Goal: Task Accomplishment & Management: Complete application form

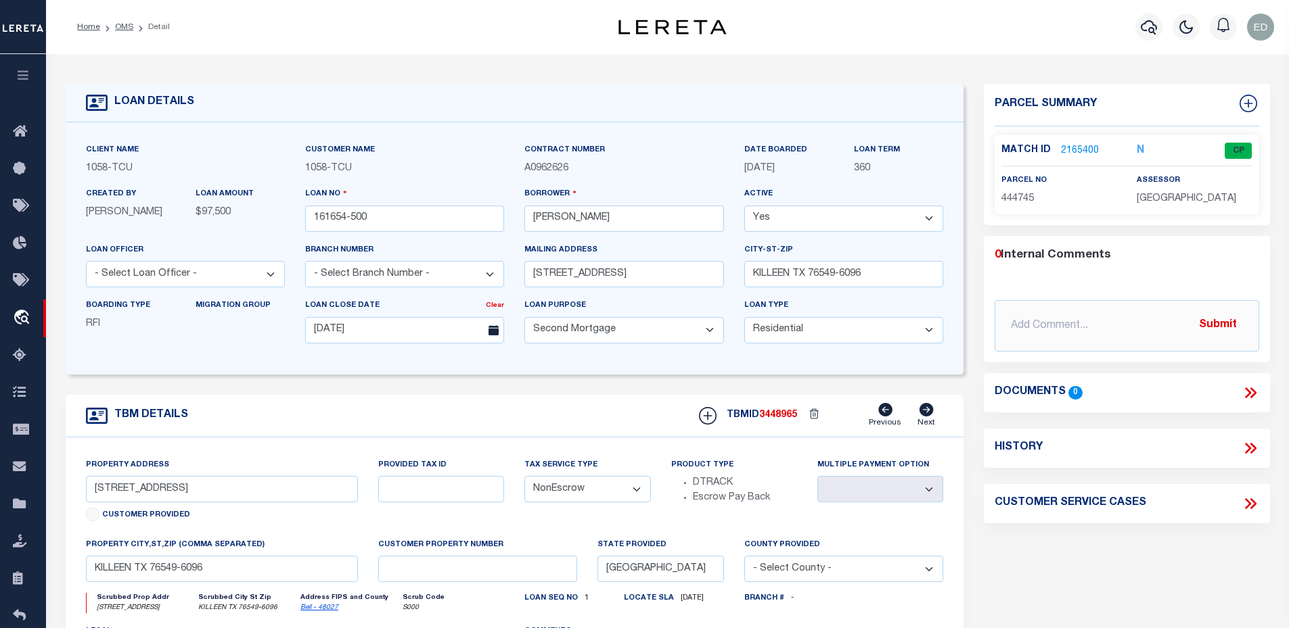
select select "100"
select select "10"
select select "NonEscrow"
click at [1075, 151] on link "2165400" at bounding box center [1080, 151] width 38 height 14
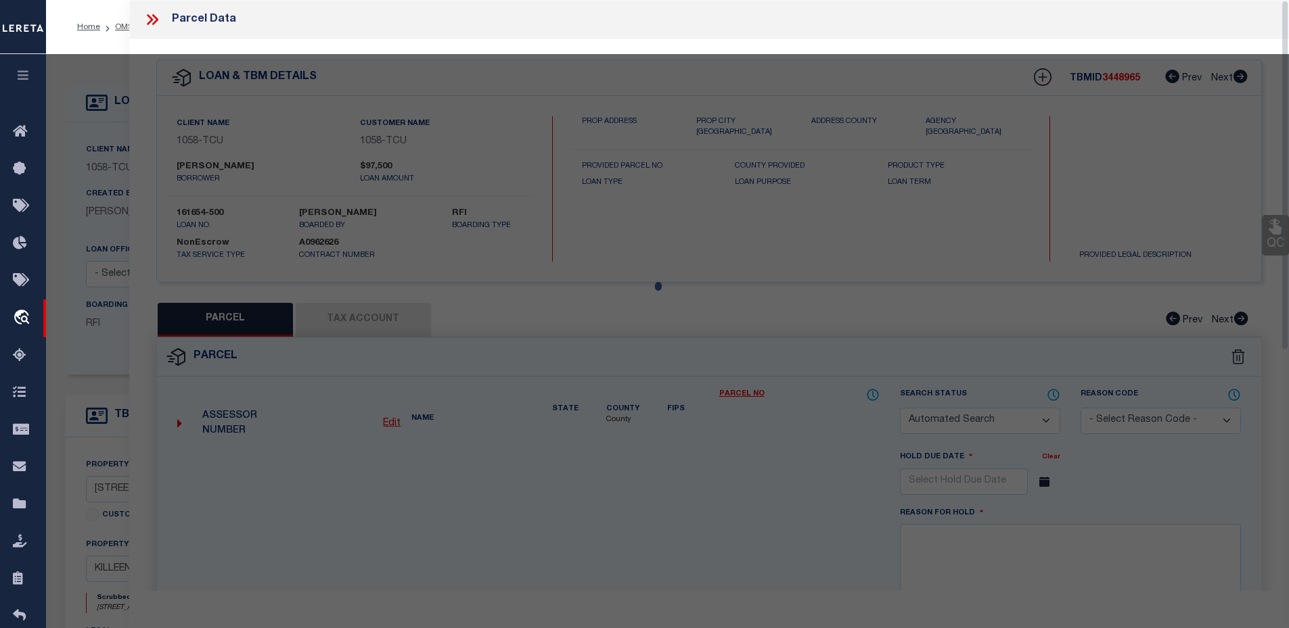
checkbox input "false"
select select "CP"
type input "PULU,[PERSON_NAME]"
select select "ATL"
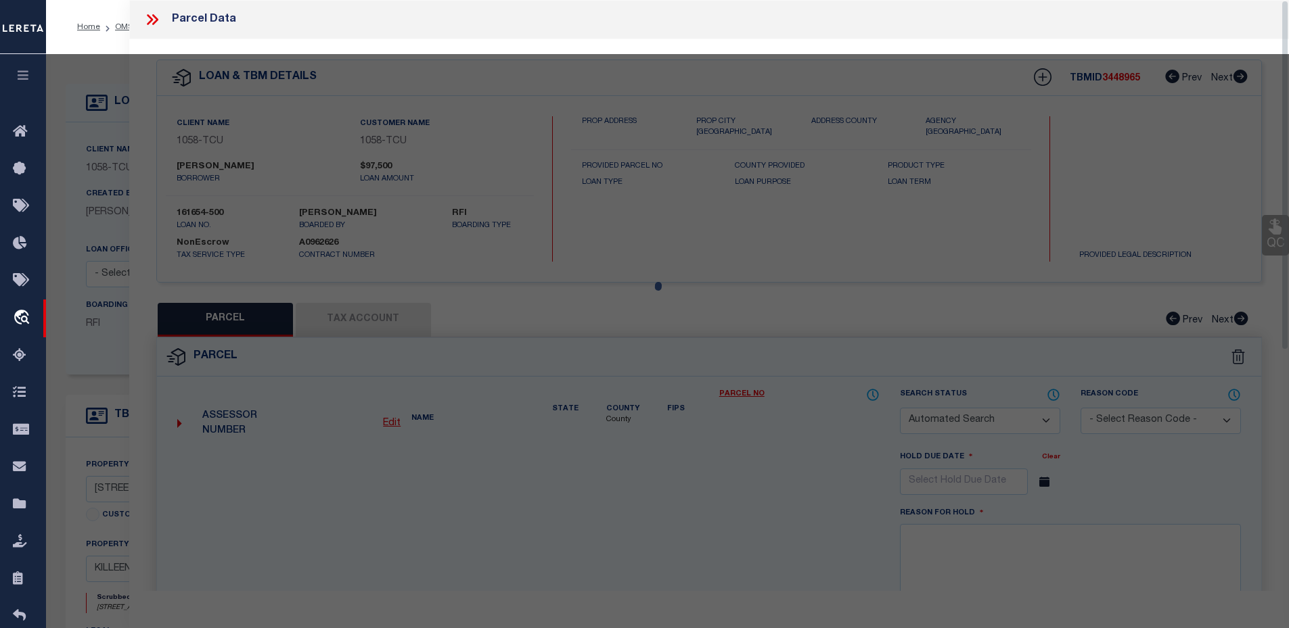
select select "ADD"
type input "[STREET_ADDRESS]"
type input "[GEOGRAPHIC_DATA]"
type textarea "THE LANDING AT [GEOGRAPHIC_DATA] PHASE I, BLOCK 006, LOT 0003"
